Goal: Navigation & Orientation: Find specific page/section

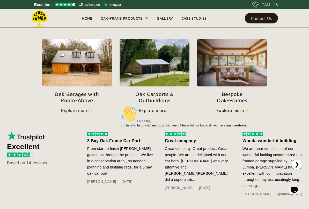
scroll to position [178, 0]
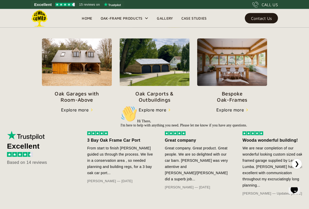
click at [105, 14] on div "Oak-Frame Products" at bounding box center [124, 18] width 56 height 19
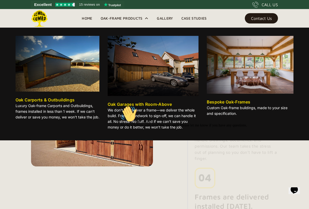
scroll to position [480, 0]
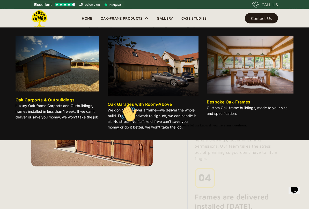
click at [293, 106] on div at bounding box center [212, 106] width 185 height 0
click at [120, 106] on icon "Chat attention grabber" at bounding box center [120, 106] width 0 height 0
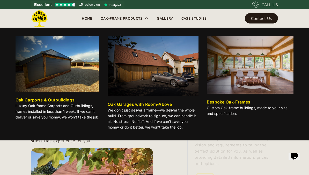
scroll to position [321, 0]
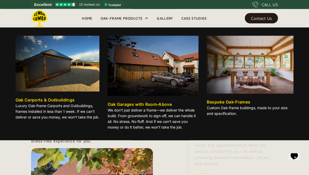
click at [87, 19] on link "Home" at bounding box center [87, 18] width 19 height 8
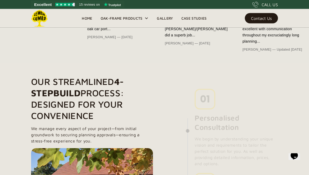
scroll to position [321, 0]
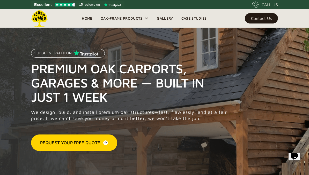
click at [113, 20] on div "Oak-Frame Products" at bounding box center [122, 18] width 42 height 6
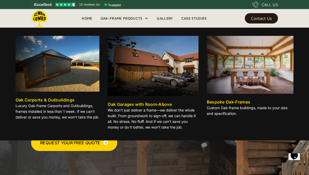
click at [114, 22] on div "Oak-Frame Products" at bounding box center [124, 18] width 56 height 19
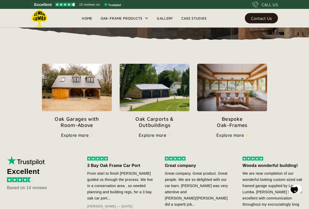
scroll to position [153, 0]
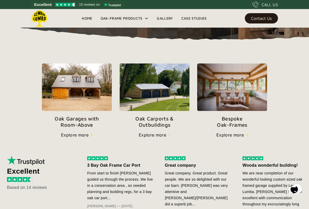
click at [135, 90] on img at bounding box center [154, 88] width 70 height 48
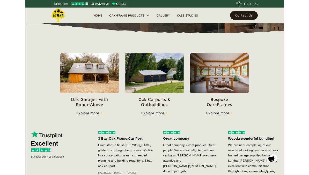
scroll to position [168, 0]
